Goal: Information Seeking & Learning: Check status

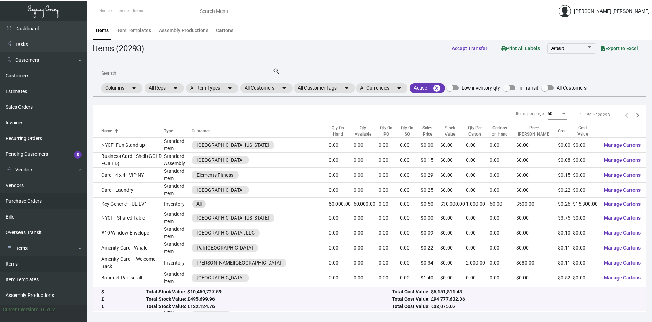
click at [44, 202] on link "Purchase Orders" at bounding box center [43, 201] width 87 height 16
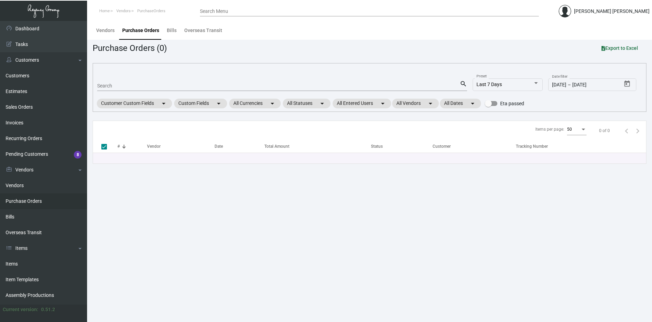
click at [127, 89] on div "Search" at bounding box center [278, 85] width 363 height 11
paste input "99450"
type input "99450"
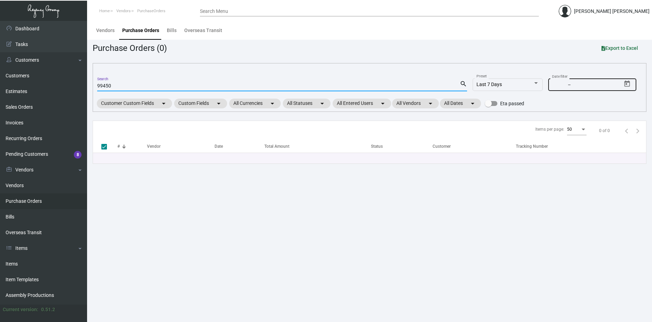
checkbox input "false"
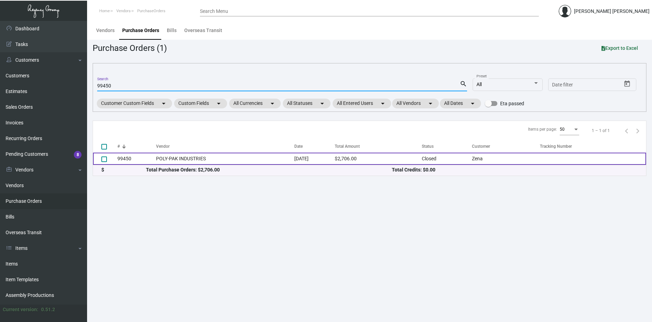
type input "99450"
click at [235, 157] on td "POLY-PAK INDUSTRIES" at bounding box center [225, 159] width 138 height 12
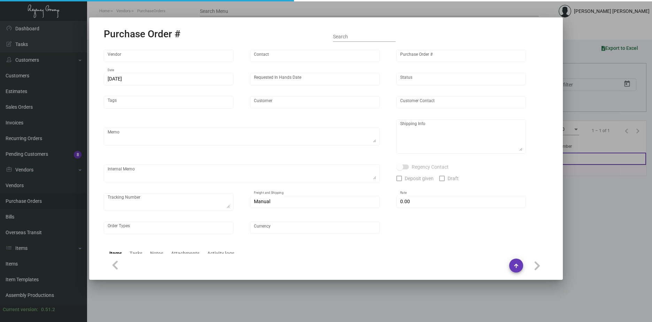
type input "POLY-PAK INDUSTRIES"
type input "[PERSON_NAME]"
type input "99450"
type input "[DATE]"
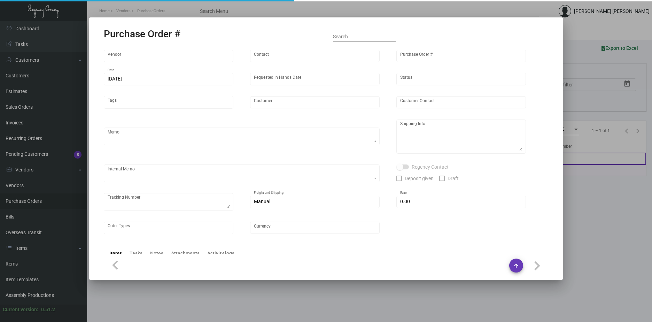
type input "Zena"
type input "[PERSON_NAME]"
type textarea "Reorder - Purchase Order #83867 / When ready to ship, contact: [EMAIL_ADDRESS][…"
type textarea "[PERSON_NAME] [STREET_ADDRESS][US_STATE]"
type input "$ 0.00"
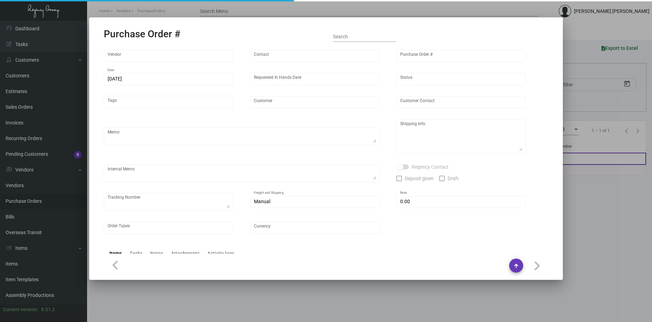
type input "United States Dollar $"
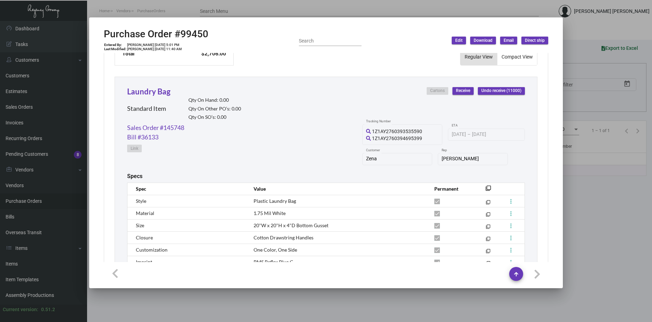
scroll to position [371, 0]
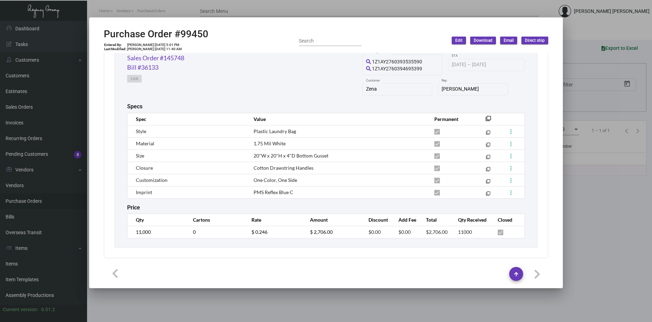
click at [618, 204] on div at bounding box center [326, 161] width 652 height 322
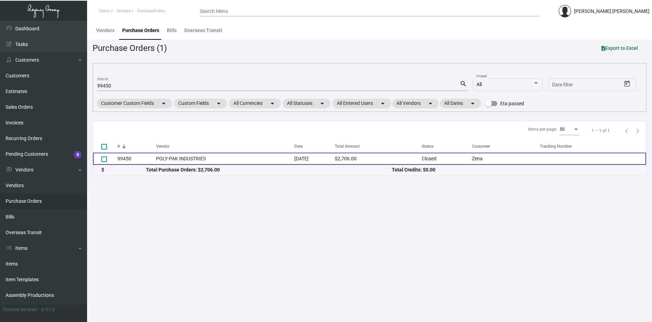
click at [228, 155] on td "POLY-PAK INDUSTRIES" at bounding box center [225, 159] width 138 height 12
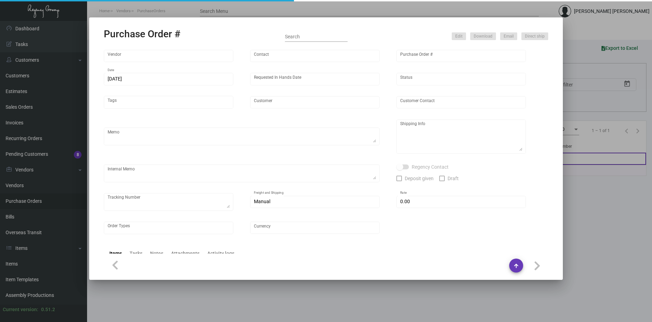
type input "POLY-PAK INDUSTRIES"
type input "[PERSON_NAME]"
type input "99450"
type input "[DATE]"
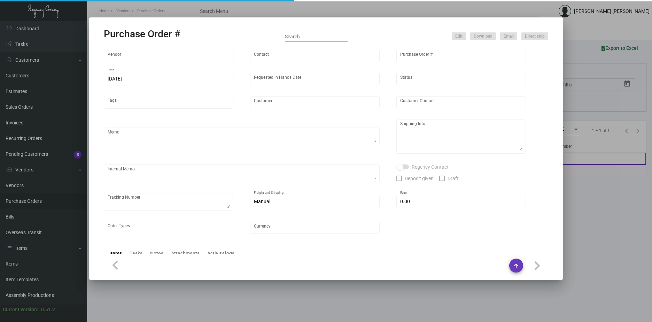
type input "Zena"
type input "[PERSON_NAME]"
type textarea "Reorder - Purchase Order #83867 / When ready to ship, contact: [EMAIL_ADDRESS][…"
type textarea "[PERSON_NAME] [STREET_ADDRESS][US_STATE]"
type input "$ 0.00"
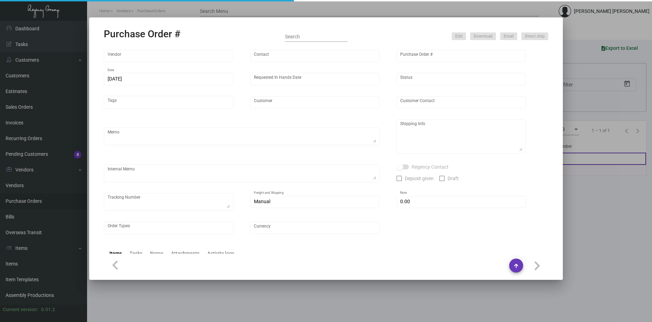
type input "United States Dollar $"
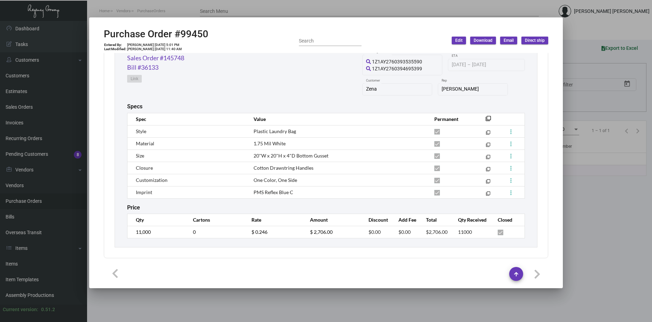
click at [272, 232] on td "$ 0.246" at bounding box center [274, 232] width 59 height 12
click at [627, 256] on div at bounding box center [326, 161] width 652 height 322
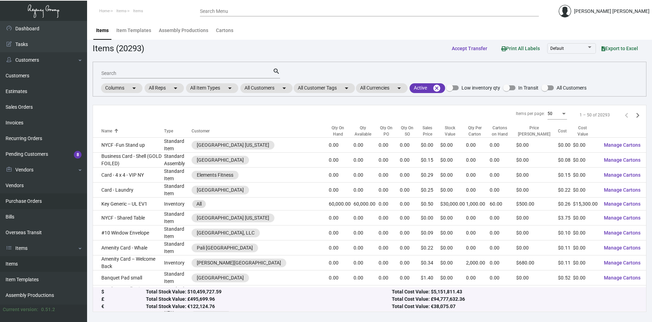
click at [37, 200] on link "Purchase Orders" at bounding box center [43, 201] width 87 height 16
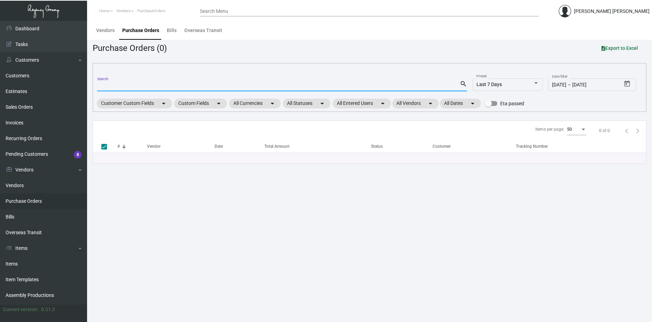
click at [122, 85] on input "Search" at bounding box center [278, 86] width 363 height 6
paste input "98174"
type input "98174"
checkbox input "false"
type input "98174"
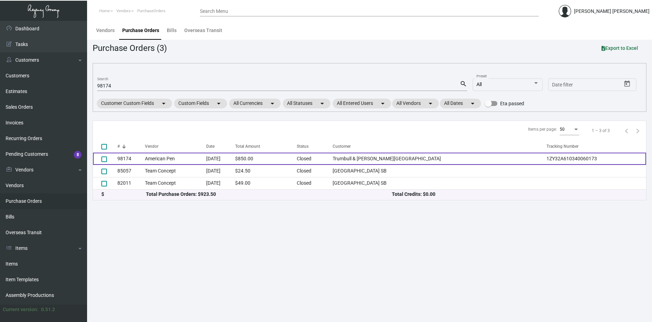
click at [235, 159] on td "May 3, 2023" at bounding box center [220, 159] width 29 height 12
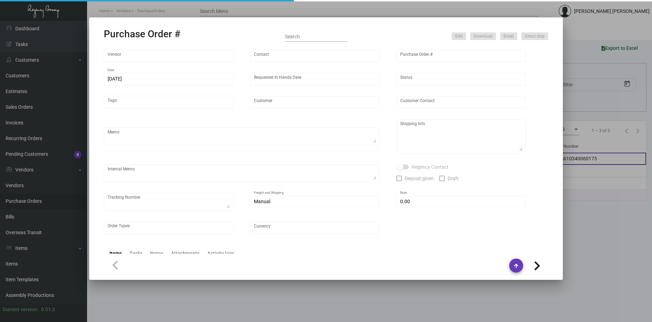
type input "American Pen"
type input "98174"
type input "5/3/2023"
type input "5/19/2023"
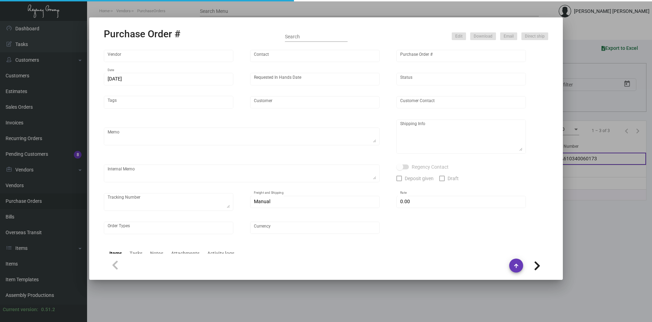
type input "Trumbull & Porter Hotel"
type input "Raman Khanna"
type textarea "Item# CT-063 / When ready to ship, contact: sh@theregencygroup.net for all ship…"
type textarea "Trumbull & Porter Hotel - Ady Wang 1331 Trumbull Avenue Detroit, MI, 48216 US"
type textarea "1ZY32A610340060173"
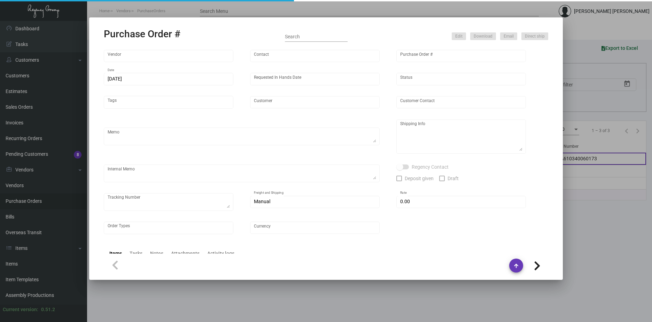
type input "$ 0.00"
type input "United States Dollar $"
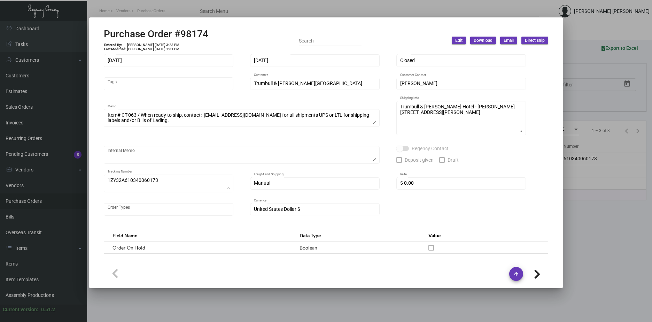
scroll to position [26, 0]
click at [603, 242] on div at bounding box center [326, 161] width 652 height 322
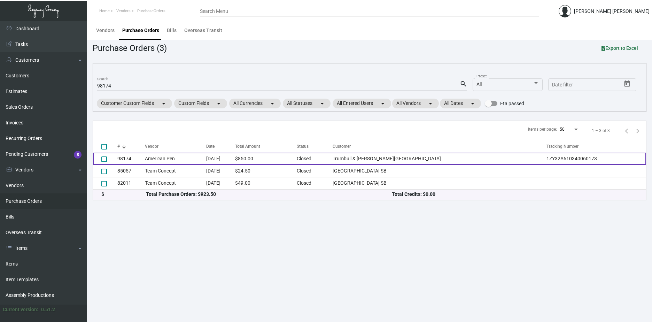
click at [200, 158] on td "American Pen" at bounding box center [175, 159] width 61 height 12
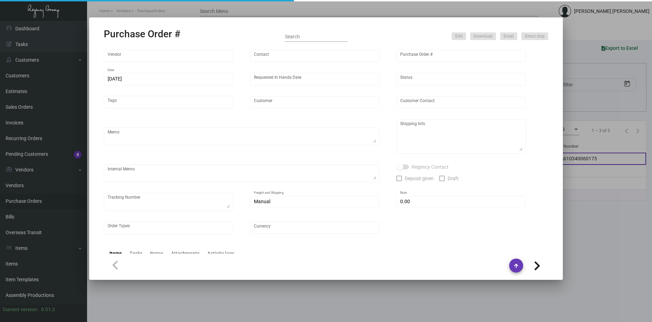
type input "American Pen"
type input "98174"
type input "5/3/2023"
type input "5/19/2023"
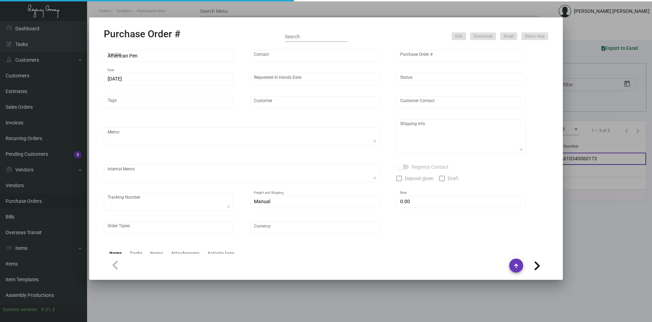
type input "Trumbull & Porter Hotel"
type input "Raman Khanna"
type textarea "Item# CT-063 / When ready to ship, contact: sh@theregencygroup.net for all ship…"
type textarea "Trumbull & Porter Hotel - Ady Wang 1331 Trumbull Avenue Detroit, MI, 48216 US"
type textarea "1ZY32A610340060173"
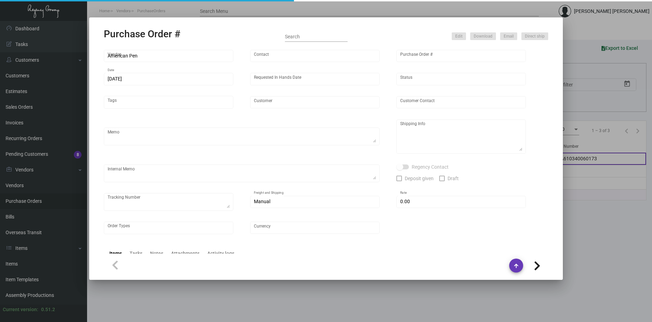
type input "$ 0.00"
type input "United States Dollar $"
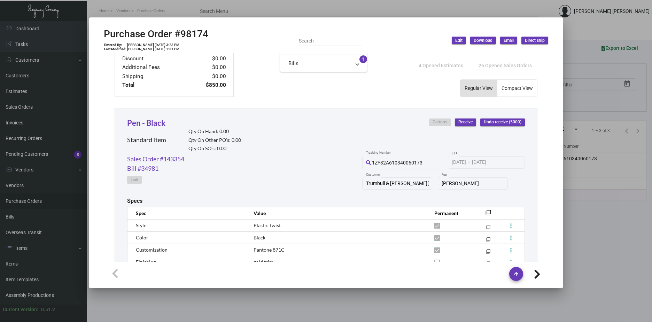
scroll to position [271, 0]
click at [615, 255] on div at bounding box center [326, 161] width 652 height 322
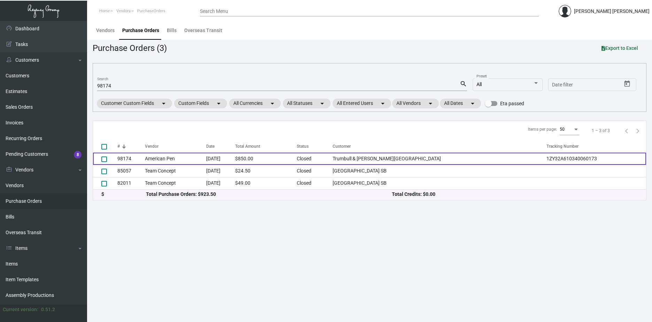
click at [198, 157] on td "American Pen" at bounding box center [175, 159] width 61 height 12
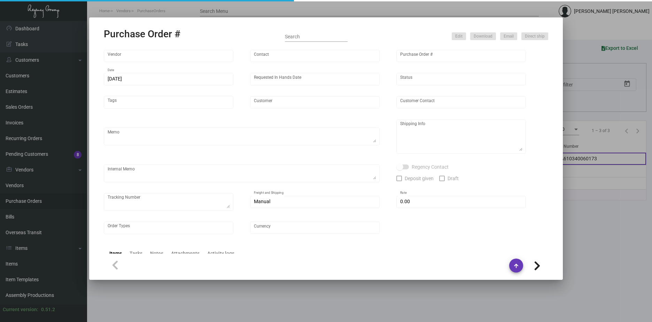
type input "American Pen"
type input "98174"
type input "5/3/2023"
type input "5/19/2023"
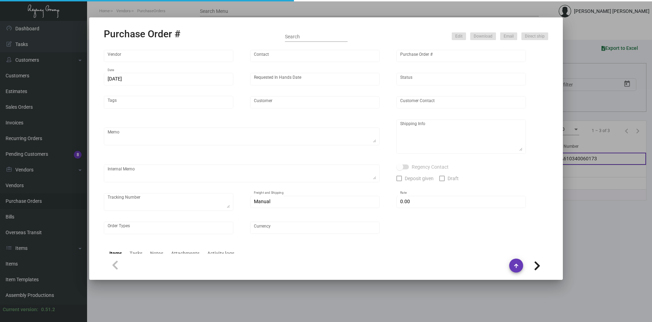
type input "Trumbull & Porter Hotel"
type input "Raman Khanna"
type textarea "Item# CT-063 / When ready to ship, contact: sh@theregencygroup.net for all ship…"
type textarea "Trumbull & Porter Hotel - Ady Wang 1331 Trumbull Avenue Detroit, MI, 48216 US"
type textarea "1ZY32A610340060173"
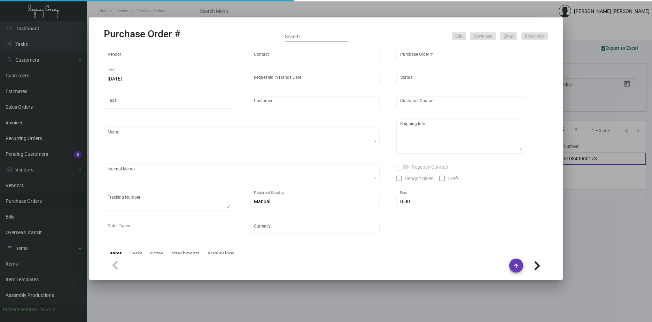
type input "$ 0.00"
type input "United States Dollar $"
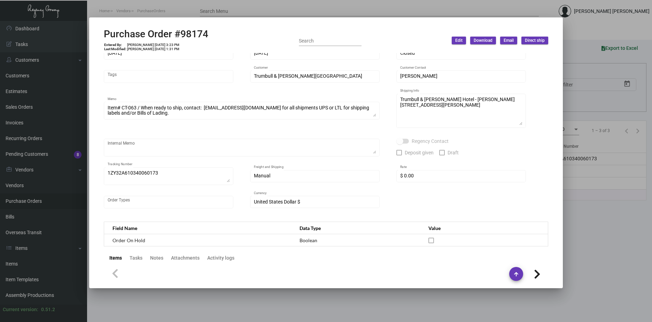
scroll to position [0, 0]
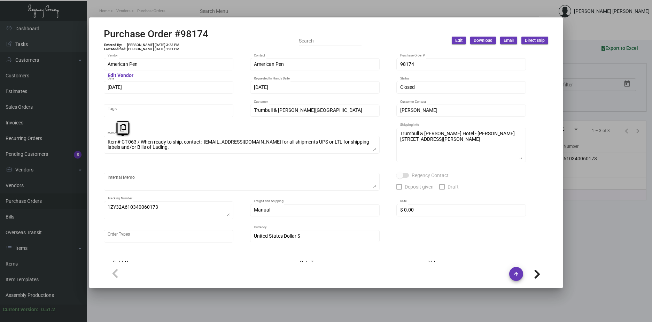
click at [105, 141] on div "Item# CT-063 / When ready to ship, contact: sh@theregencygroup.net for all ship…" at bounding box center [242, 144] width 276 height 19
drag, startPoint x: 230, startPoint y: 32, endPoint x: 181, endPoint y: 33, distance: 48.8
click at [181, 33] on div "Purchase Order #98174 Entered By: Levi Kehaty 5/3/23, 3:23 PM Last Modified: Kr…" at bounding box center [326, 40] width 444 height 25
copy h2 "98174"
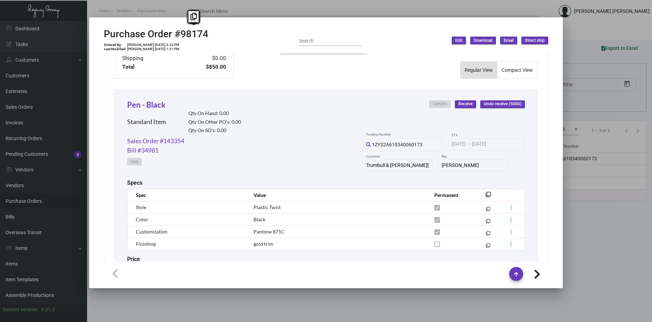
scroll to position [340, 0]
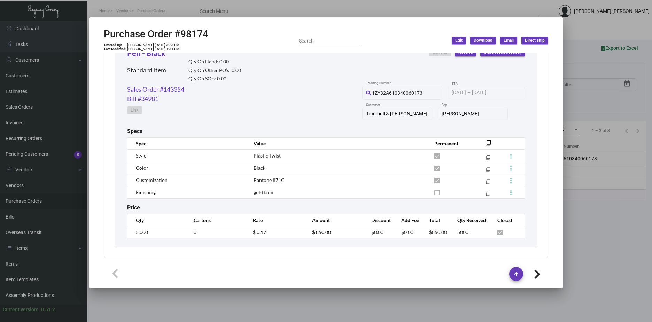
click at [576, 27] on div at bounding box center [326, 161] width 652 height 322
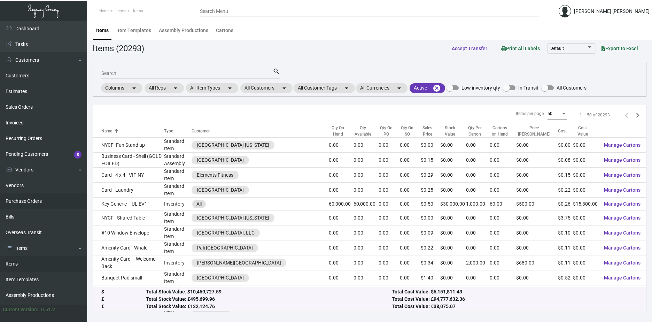
click at [47, 204] on link "Purchase Orders" at bounding box center [43, 201] width 87 height 16
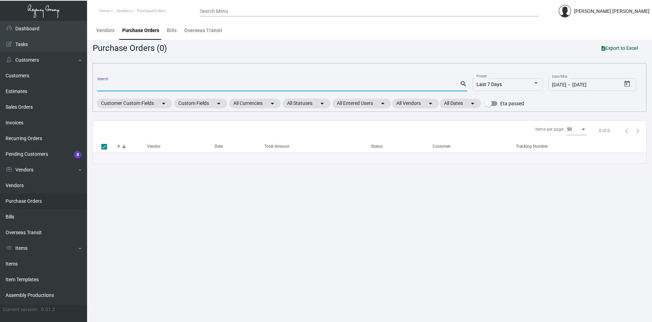
click at [169, 84] on input "Search" at bounding box center [278, 86] width 363 height 6
paste input "103953"
type input "103953"
checkbox input "false"
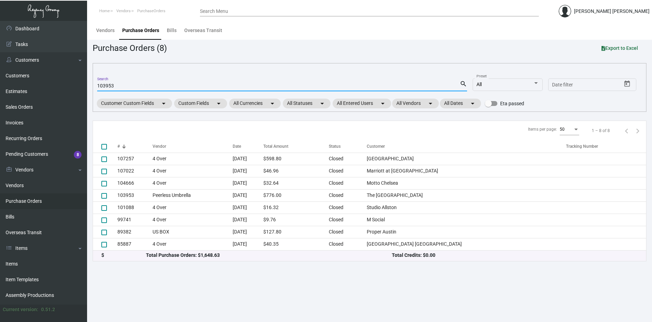
type input "103953"
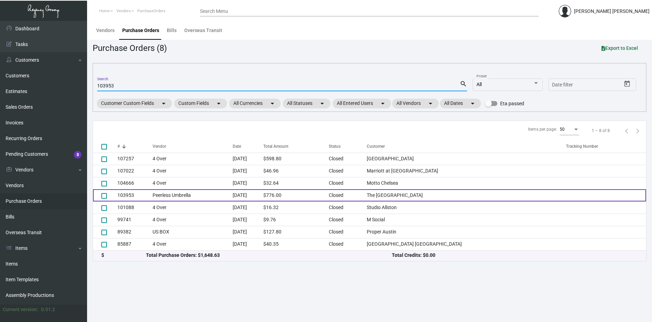
click at [300, 196] on td "$776.00" at bounding box center [295, 195] width 65 height 12
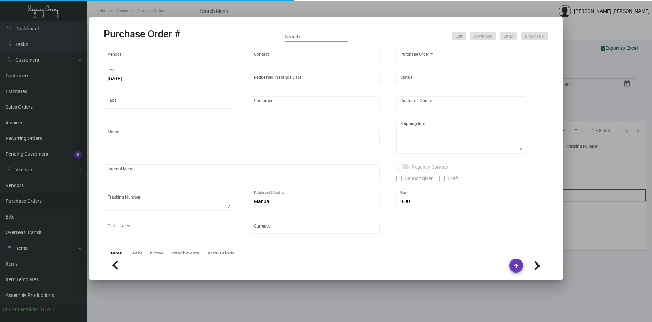
type input "Peerless Umbrella"
type input "Order Entry"
type input "103953"
type input "2/29/2024"
type input "3/22/2024"
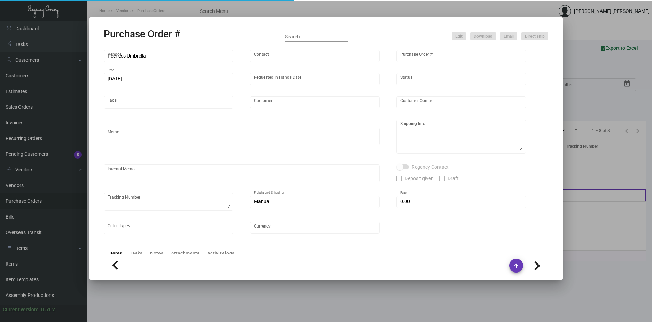
type input "The Gregorian Hotel"
type input "Karen Tito"
type textarea "When ready to ship, contact: sh@theregencygroup.net for all shipments UPS or LT…"
type textarea "Karen Tito The Gregorian Hotel 42 West 35th Street New York, NY, 10001 US"
type input "$ 0.00"
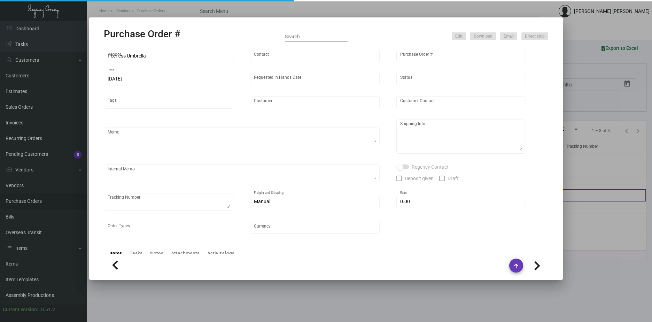
type input "United States Dollar $"
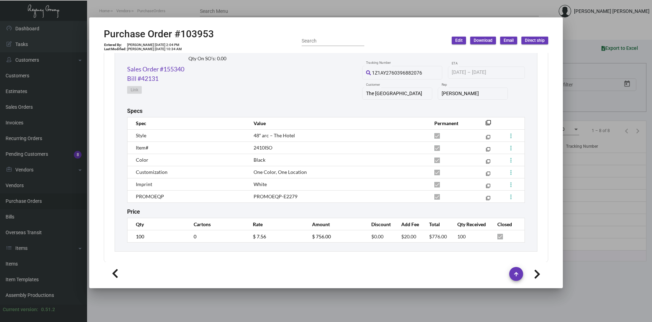
scroll to position [364, 0]
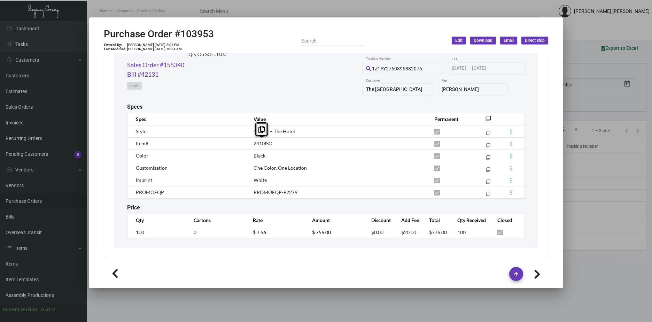
drag, startPoint x: 294, startPoint y: 142, endPoint x: 249, endPoint y: 144, distance: 45.0
click at [249, 144] on td "2410ISO" at bounding box center [337, 143] width 181 height 12
drag, startPoint x: 249, startPoint y: 144, endPoint x: 306, endPoint y: 147, distance: 56.8
click at [306, 147] on td "2410ISO" at bounding box center [337, 143] width 181 height 12
drag, startPoint x: 280, startPoint y: 143, endPoint x: 251, endPoint y: 144, distance: 28.6
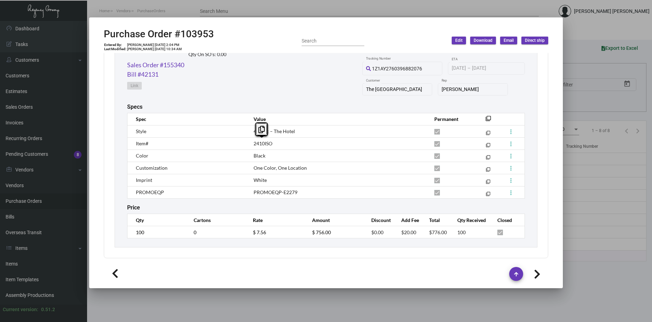
click at [251, 144] on td "2410ISO" at bounding box center [337, 143] width 181 height 12
copy span "2410ISO"
click at [546, 272] on button at bounding box center [537, 273] width 22 height 13
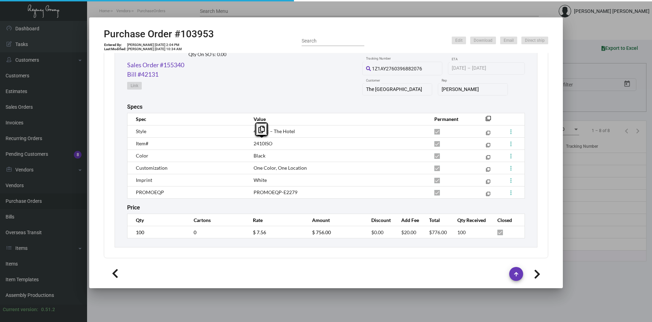
type input "4 Over"
type input "101088"
type input "9/20/2023"
type input "9/26/2023"
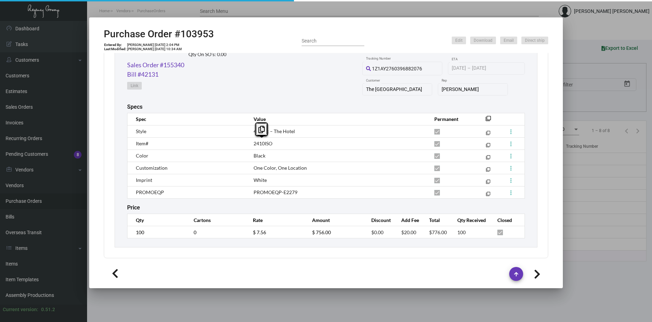
type input "Studio Allston"
type input "Cory Kramer"
type textarea "Studio Allston - Cory Kramer 1234 Soldiers Field Road Boston, MA, 02135 US"
type textarea "Dropship $7 J3662090432"
